Goal: Information Seeking & Learning: Understand process/instructions

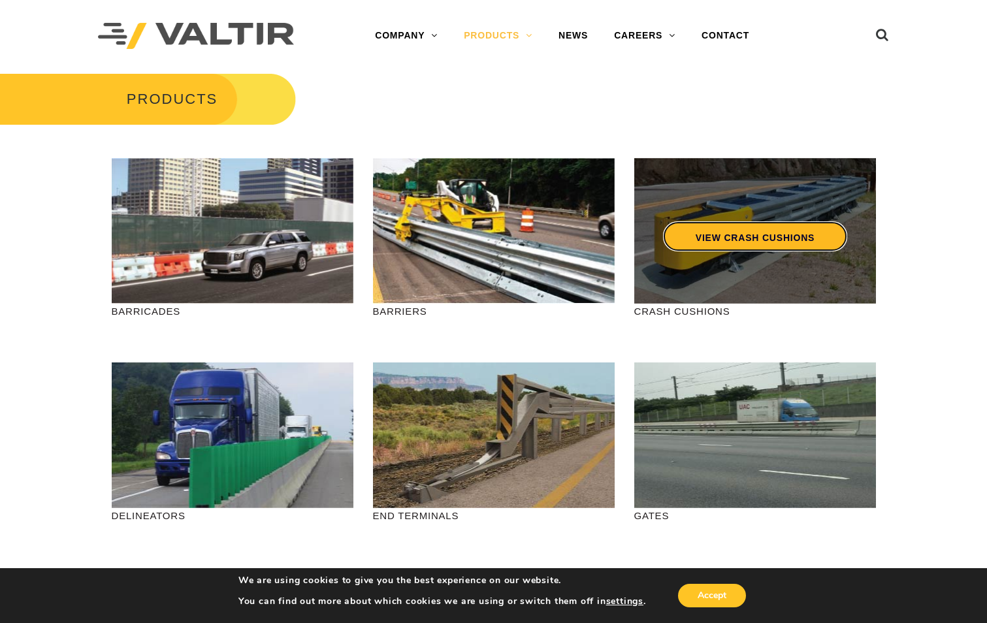
click at [694, 242] on link "VIEW CRASH CUSHIONS" at bounding box center [754, 236] width 184 height 30
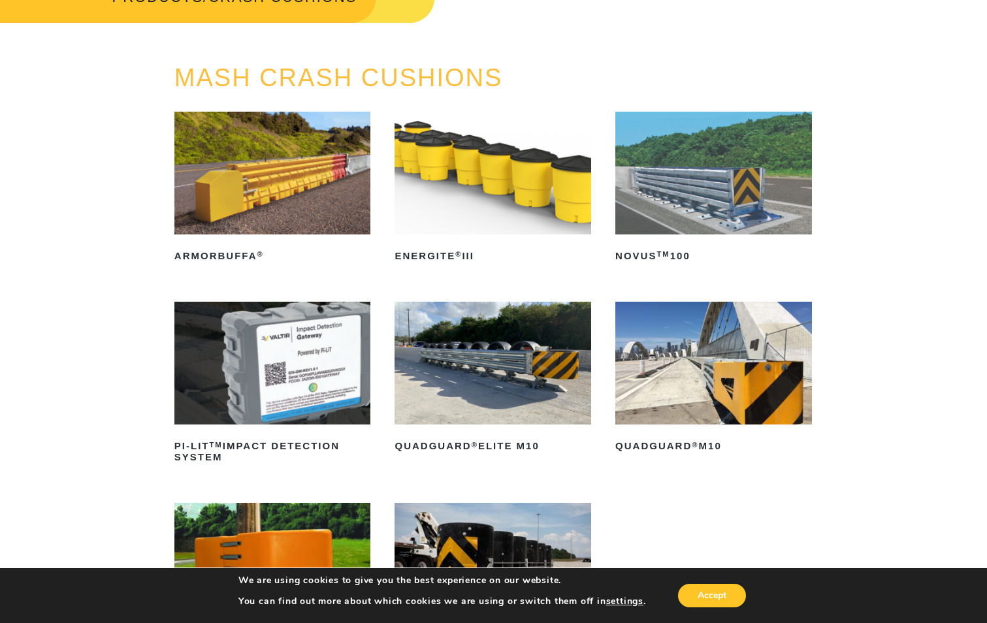
scroll to position [131, 0]
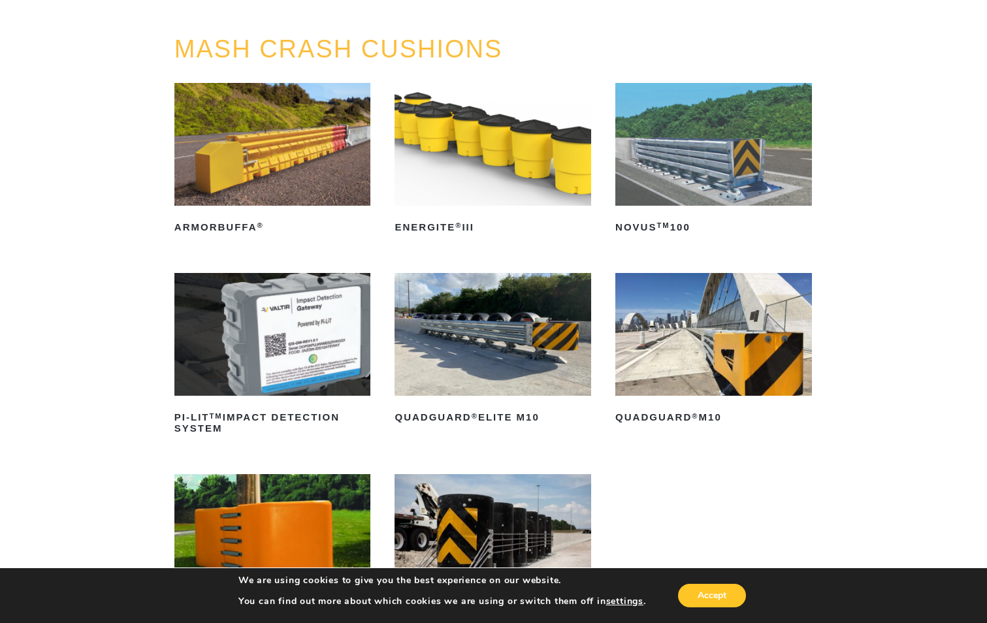
click at [690, 369] on img at bounding box center [713, 334] width 197 height 123
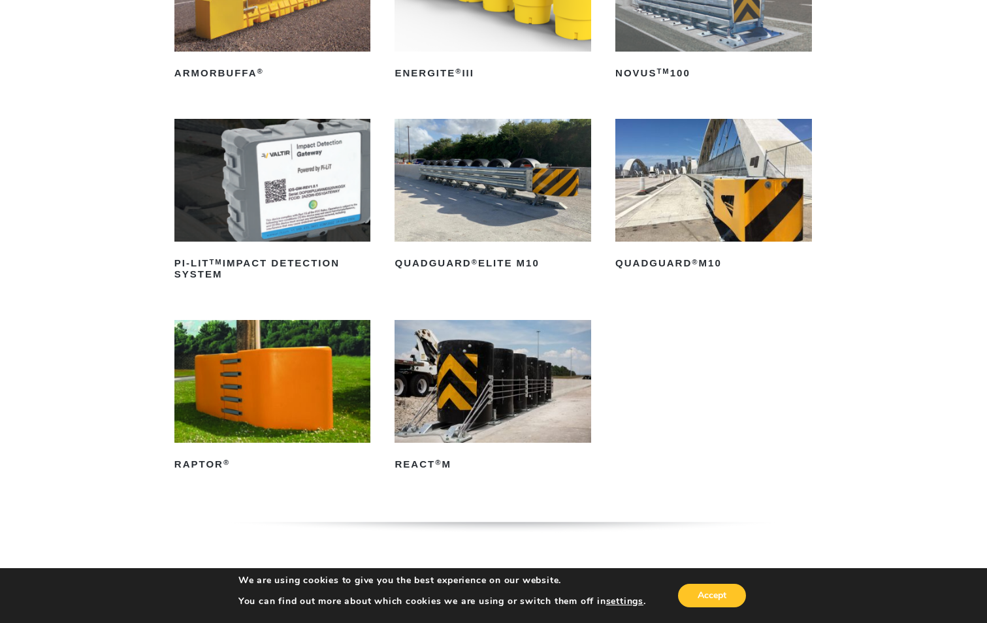
scroll to position [261, 0]
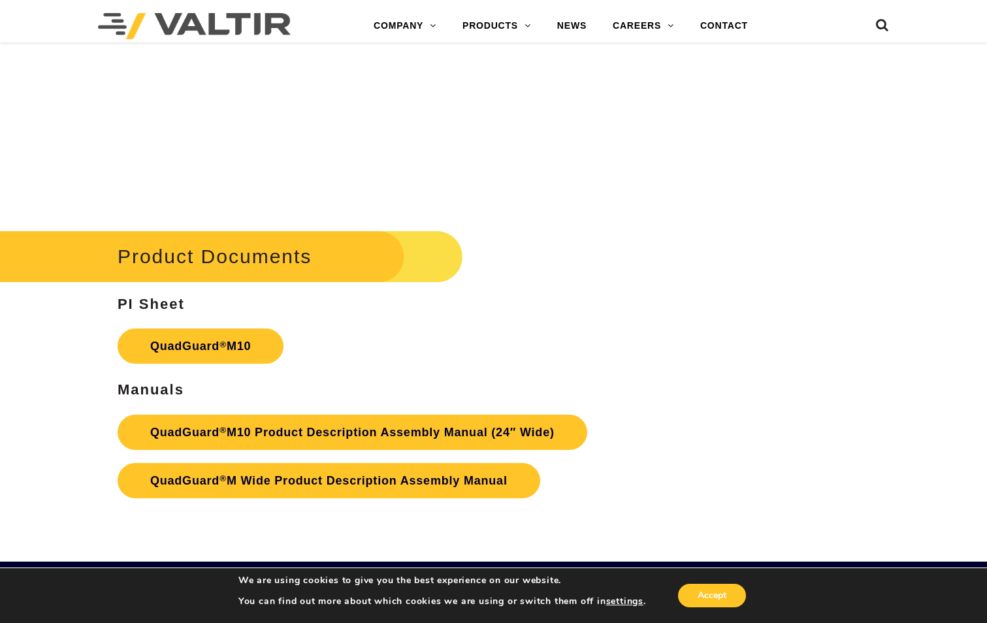
scroll to position [3952, 0]
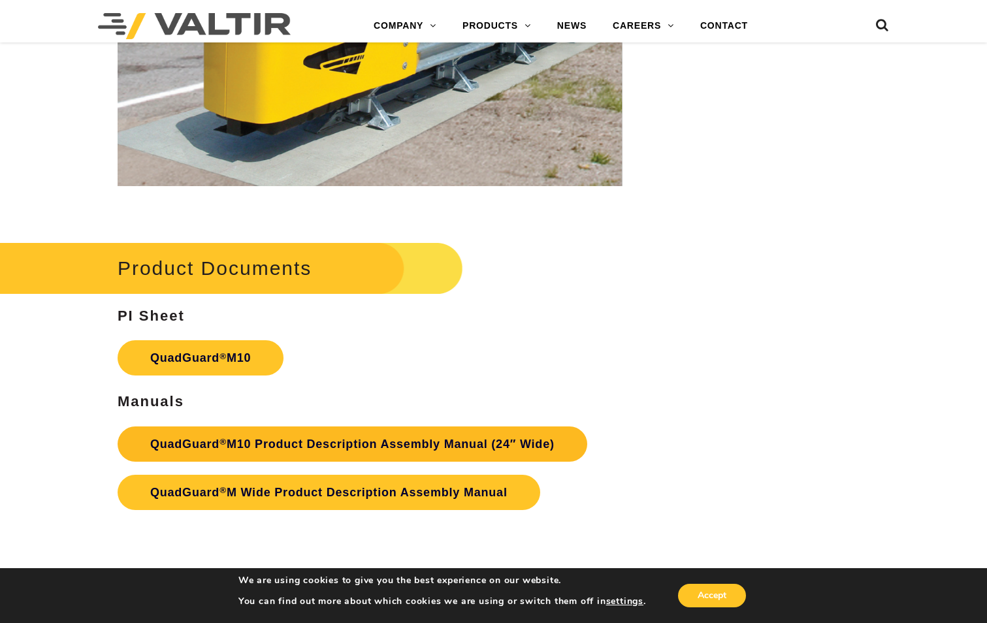
click at [441, 431] on link "QuadGuard ® M10 Product Description Assembly Manual (24″ Wide)" at bounding box center [353, 443] width 470 height 35
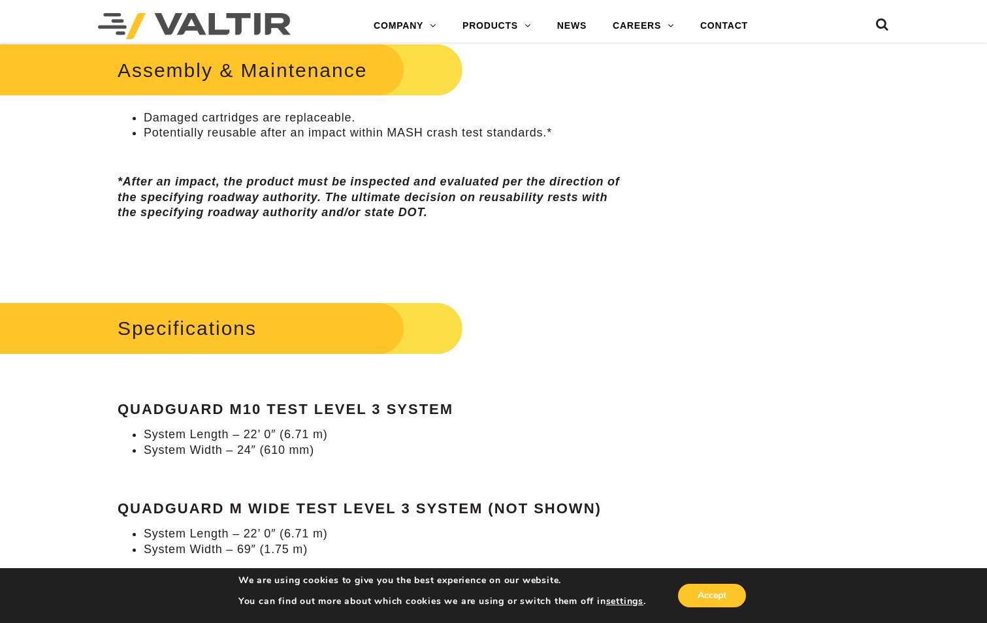
scroll to position [914, 0]
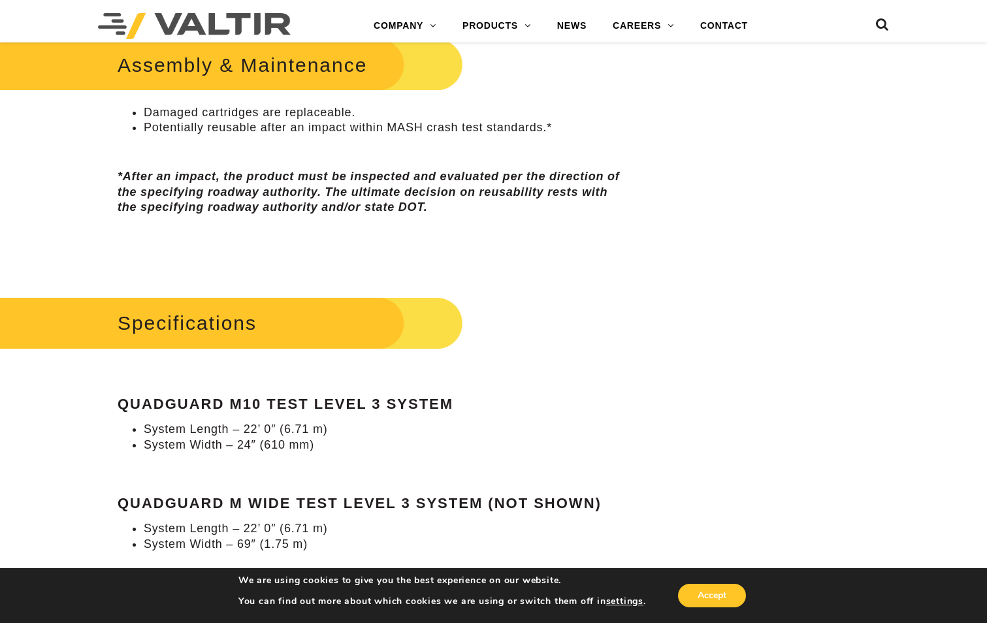
click at [384, 70] on h2 "Assembly & Maintenance" at bounding box center [216, 65] width 494 height 61
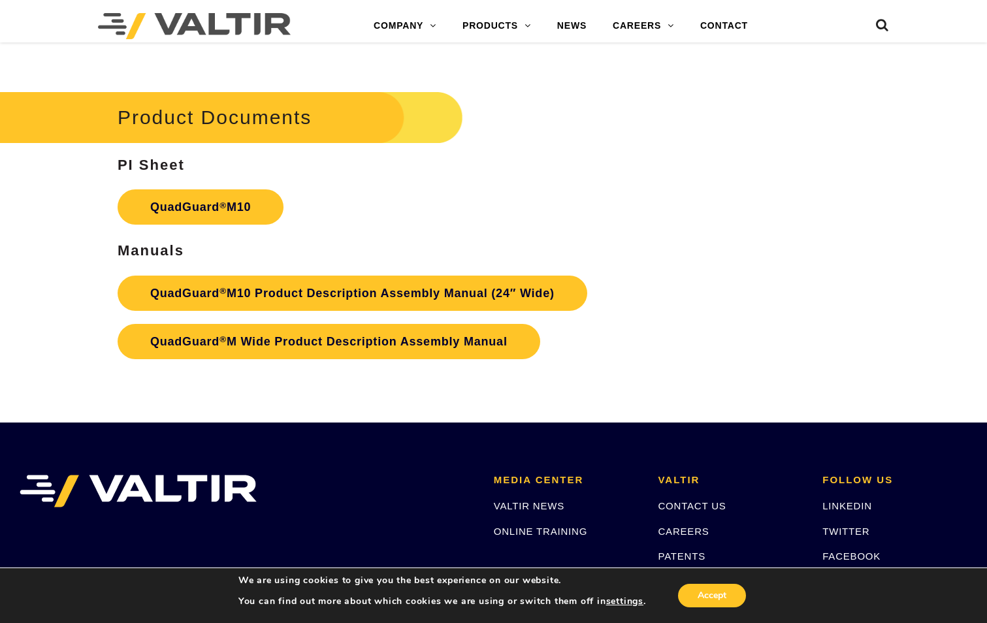
scroll to position [4114, 0]
